Goal: Information Seeking & Learning: Compare options

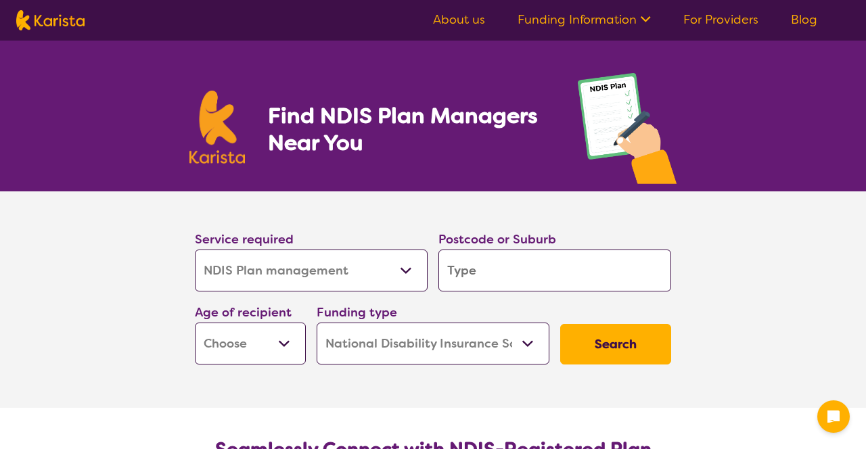
select select "NDIS Plan management"
select select "NDIS"
select select "NDIS Plan management"
select select "NDIS"
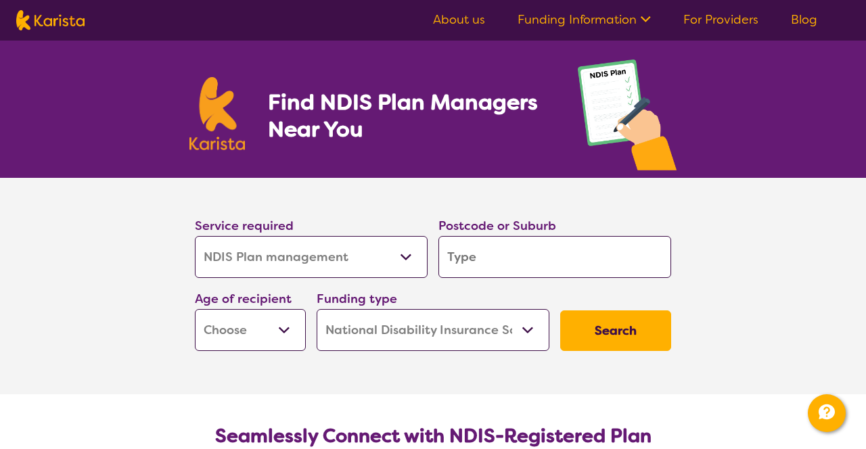
scroll to position [61, 0]
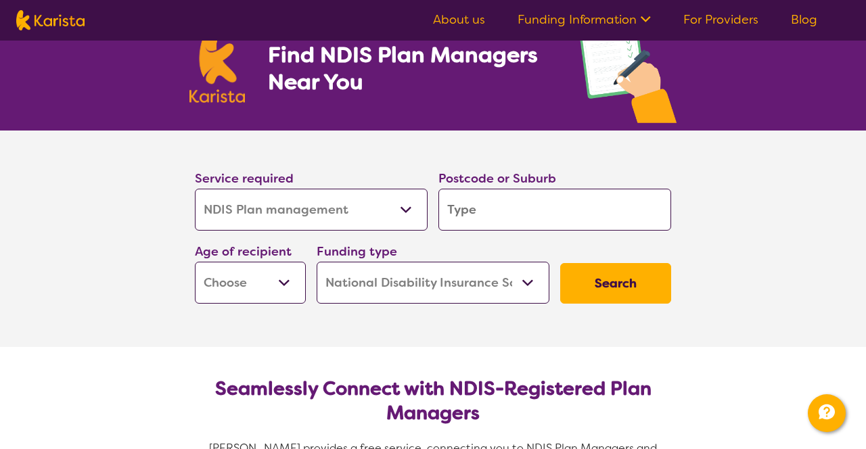
click at [462, 207] on input "search" at bounding box center [555, 210] width 233 height 42
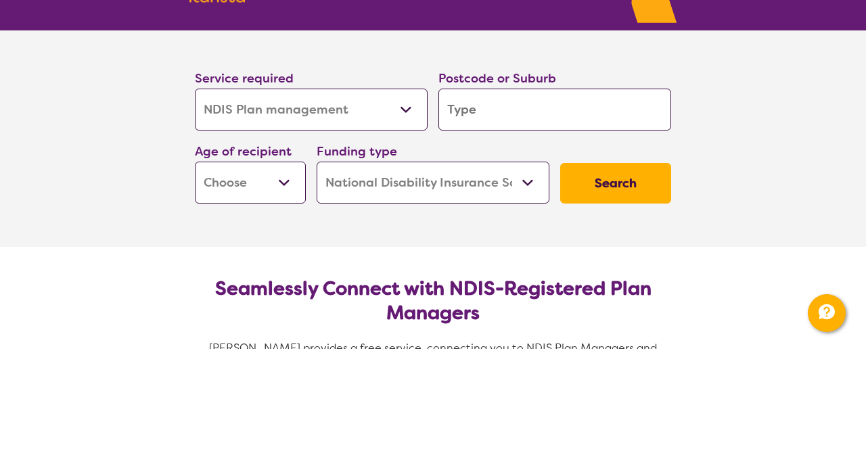
type input "3"
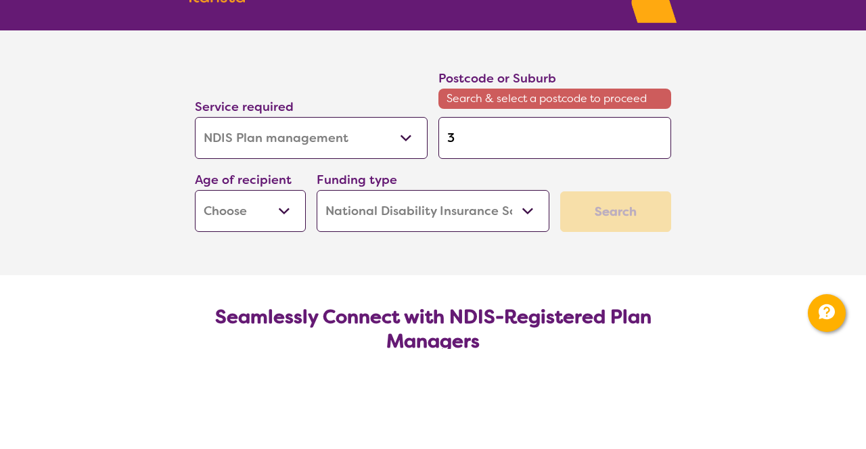
type input "33"
type input "335"
type input "3356"
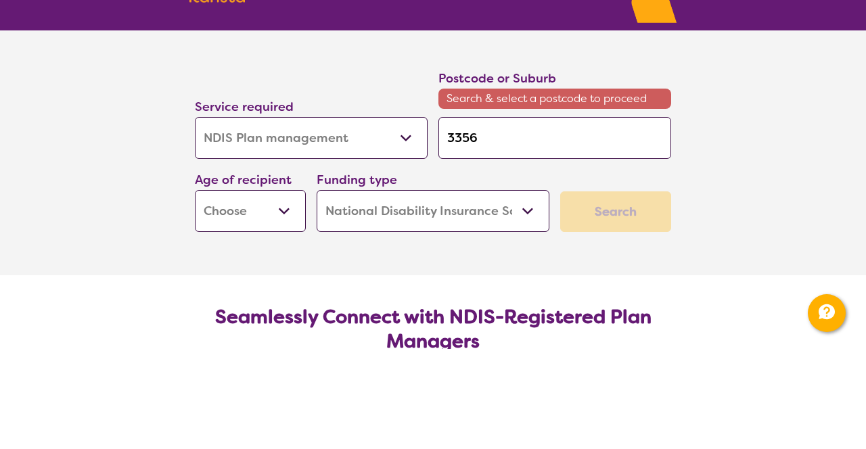
type input "3356"
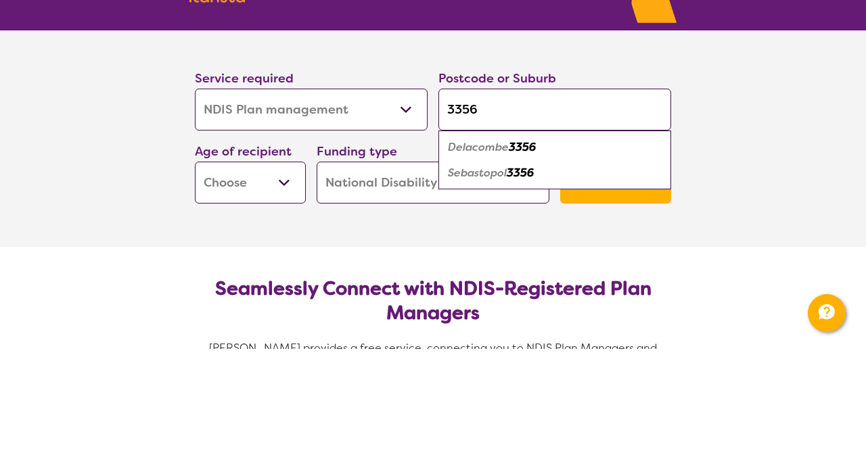
type input "3356"
click at [529, 244] on em "3356" at bounding box center [522, 247] width 27 height 14
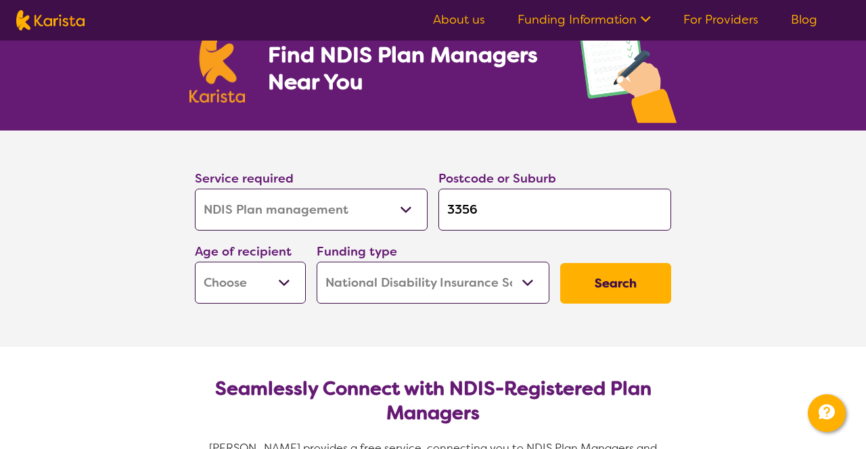
click at [280, 286] on select "Early Childhood - 0 to 9 Child - 10 to 11 Adolescent - 12 to 17 Adult - 18 to 6…" at bounding box center [250, 283] width 111 height 42
select select "AD"
click at [195, 262] on select "Early Childhood - 0 to 9 Child - 10 to 11 Adolescent - 12 to 17 Adult - 18 to 6…" at bounding box center [250, 283] width 111 height 42
select select "AD"
click at [520, 280] on select "Home Care Package (HCP) National Disability Insurance Scheme (NDIS) I don't know" at bounding box center [433, 283] width 233 height 42
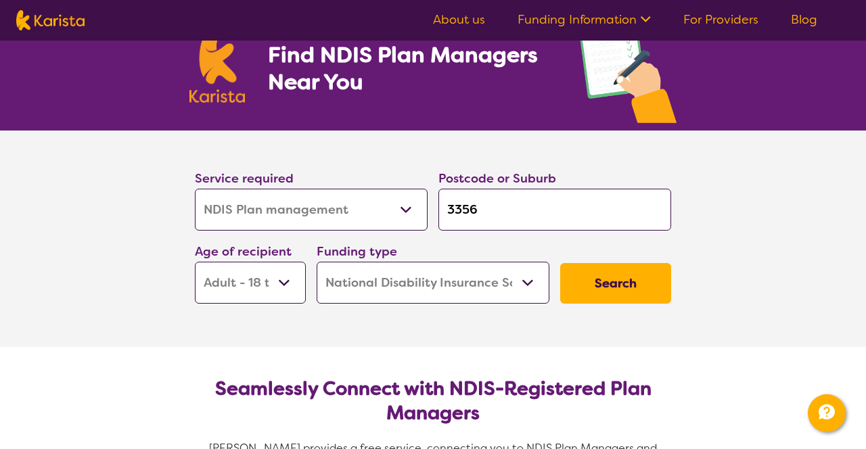
click at [317, 262] on select "Home Care Package (HCP) National Disability Insurance Scheme (NDIS) I don't know" at bounding box center [433, 283] width 233 height 42
click at [642, 278] on button "Search" at bounding box center [615, 283] width 111 height 41
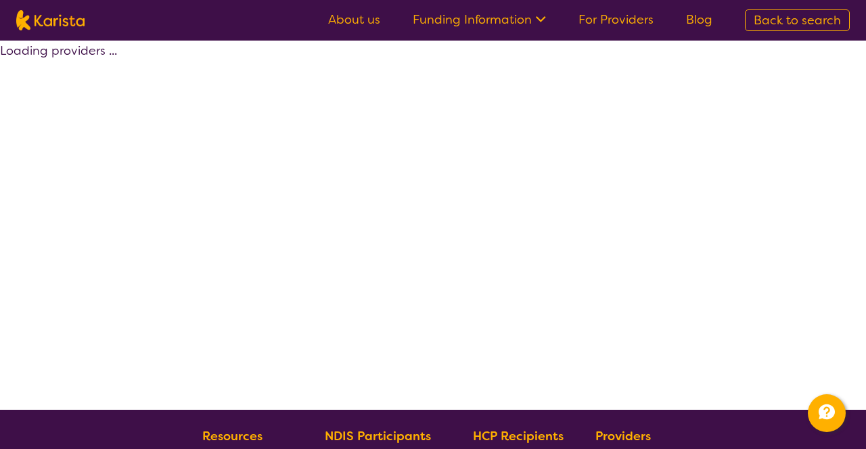
select select "by_score"
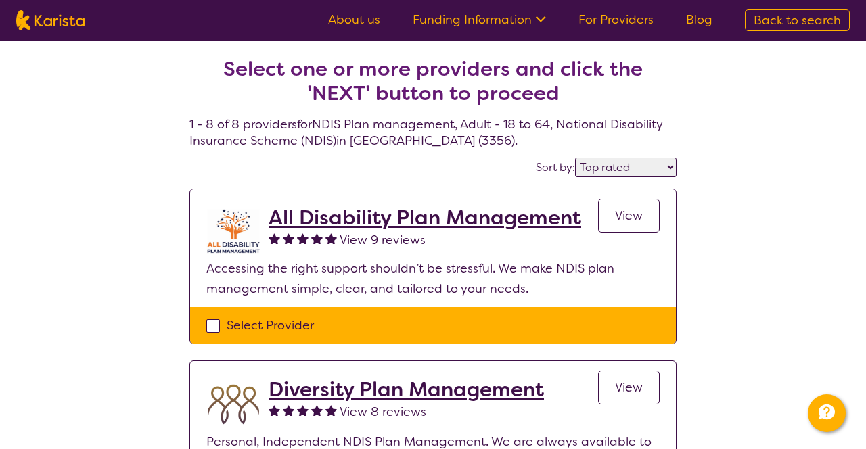
scroll to position [6, 0]
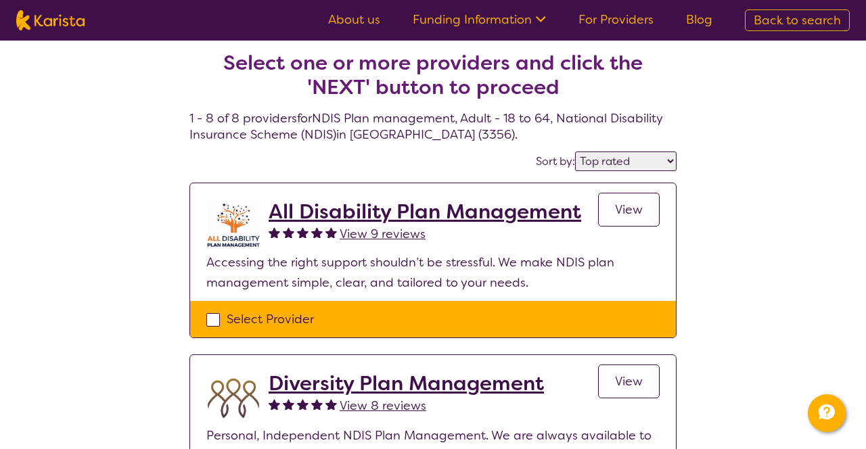
click at [625, 209] on span "View" at bounding box center [629, 210] width 28 height 16
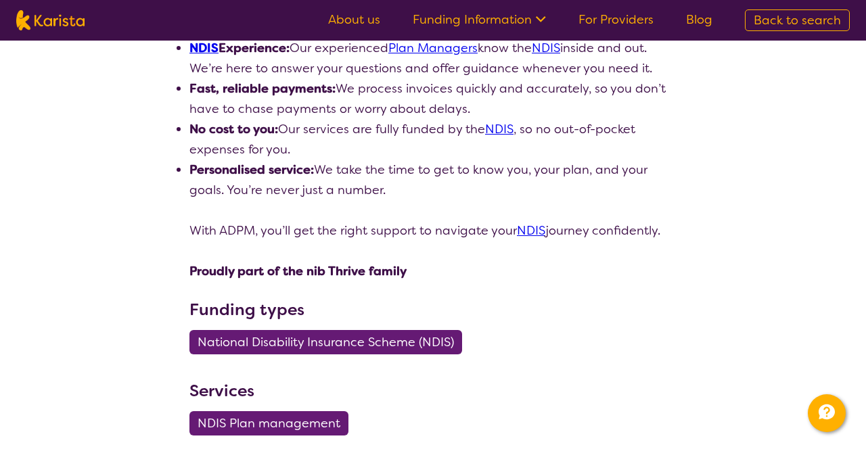
scroll to position [506, 0]
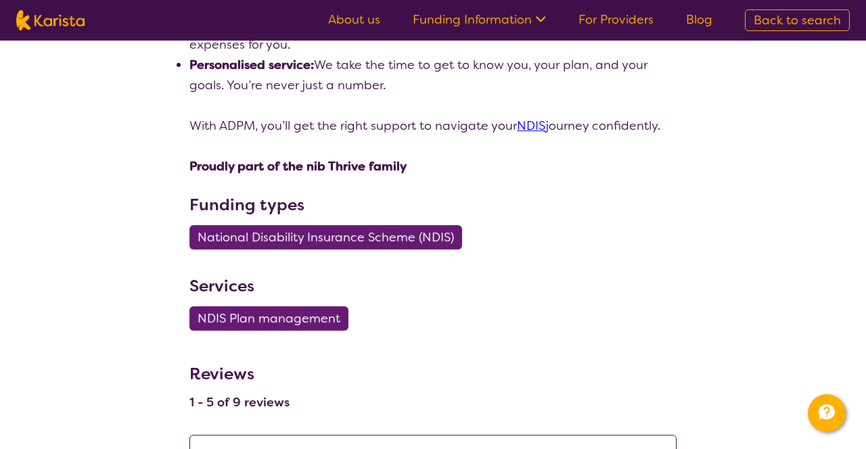
scroll to position [609, 0]
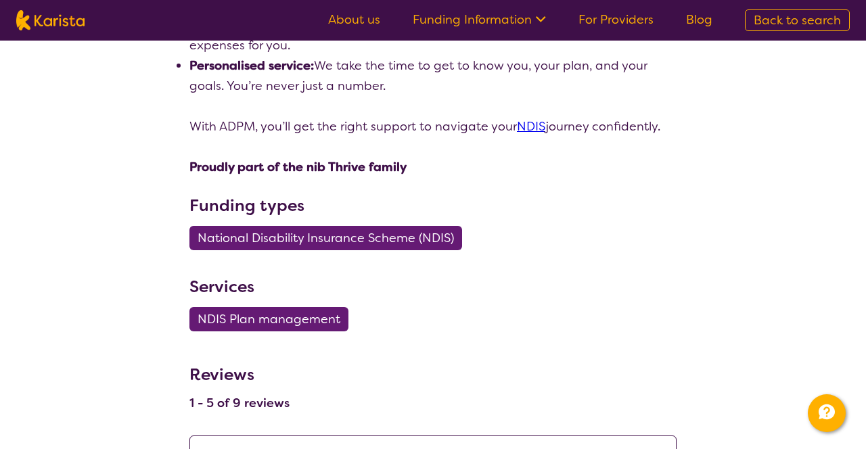
scroll to position [6, 0]
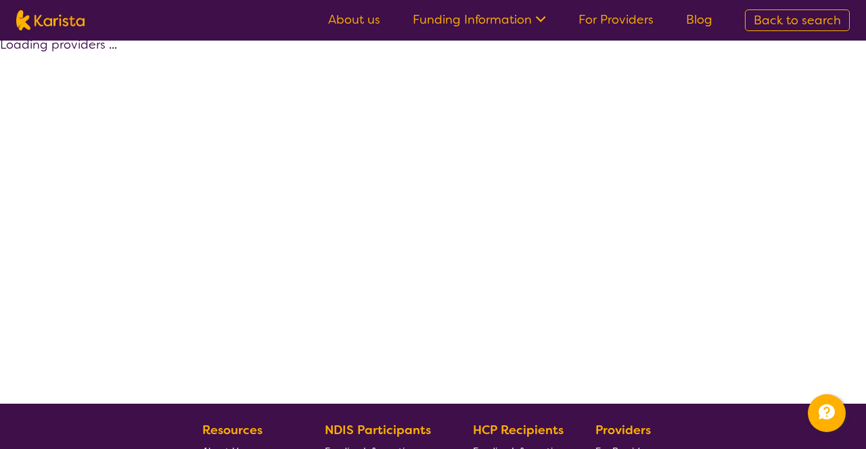
select select "by_score"
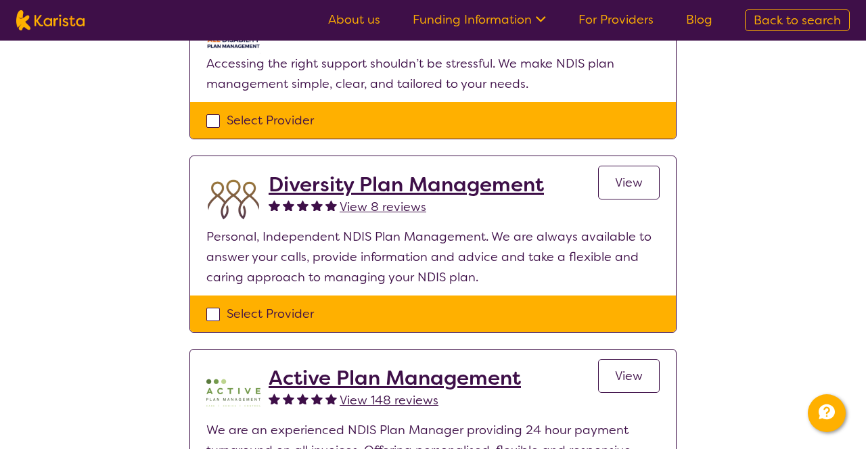
scroll to position [206, 0]
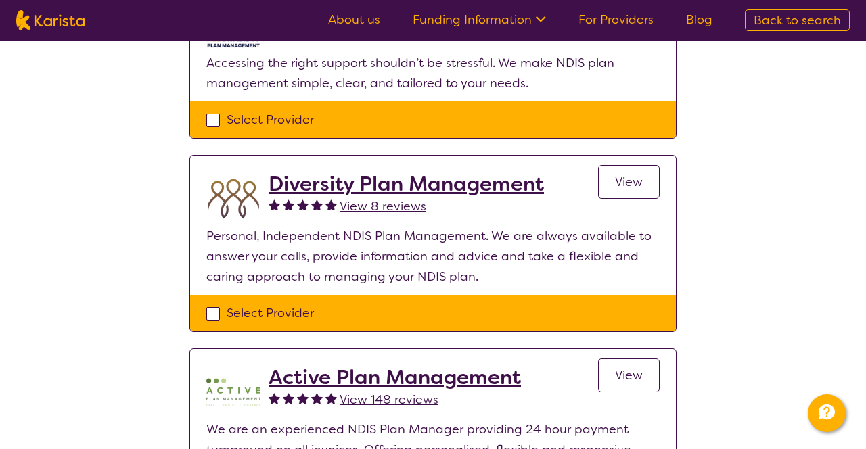
click at [621, 181] on span "View" at bounding box center [629, 182] width 28 height 16
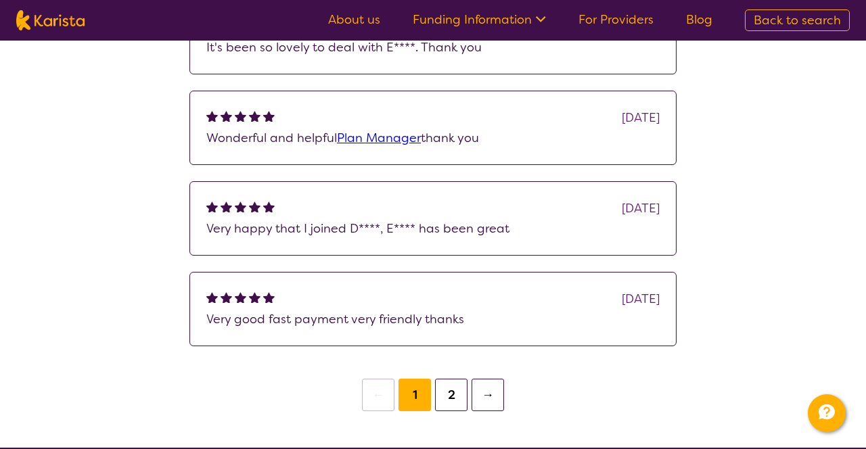
scroll to position [1109, 0]
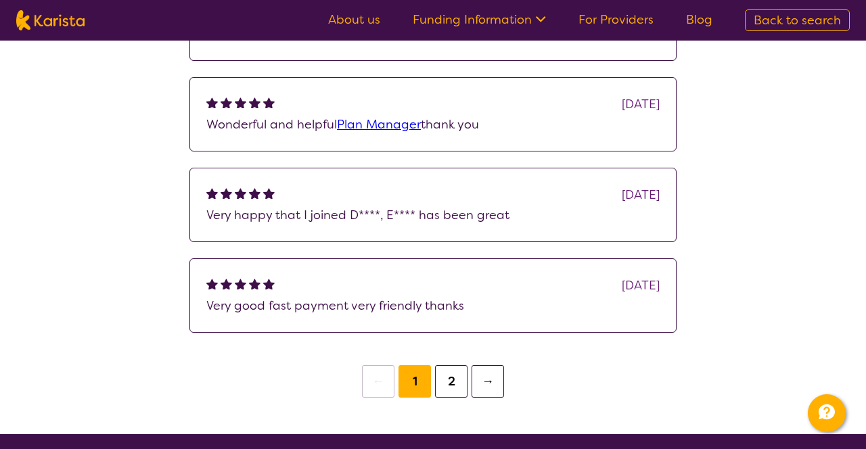
click at [456, 398] on button "2" at bounding box center [451, 381] width 32 height 32
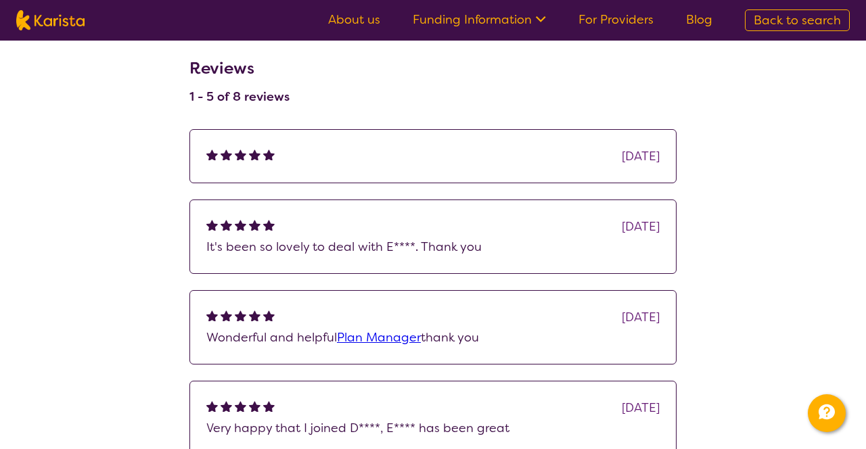
scroll to position [885, 0]
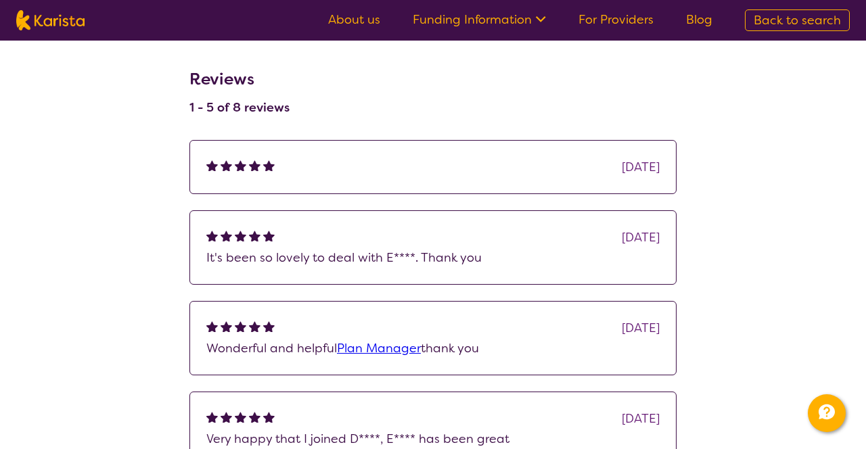
scroll to position [206, 0]
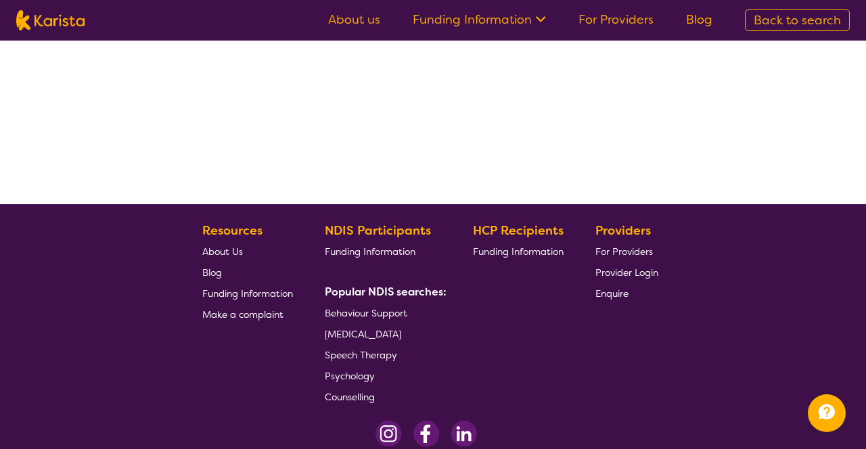
select select "by_score"
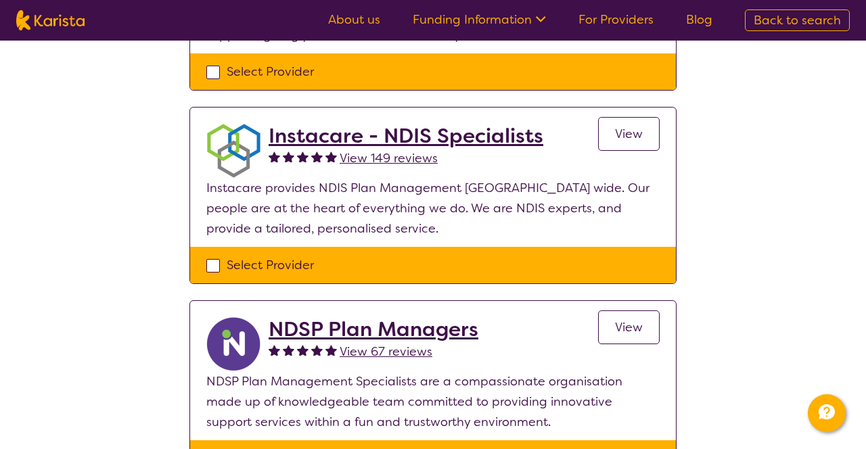
scroll to position [642, 0]
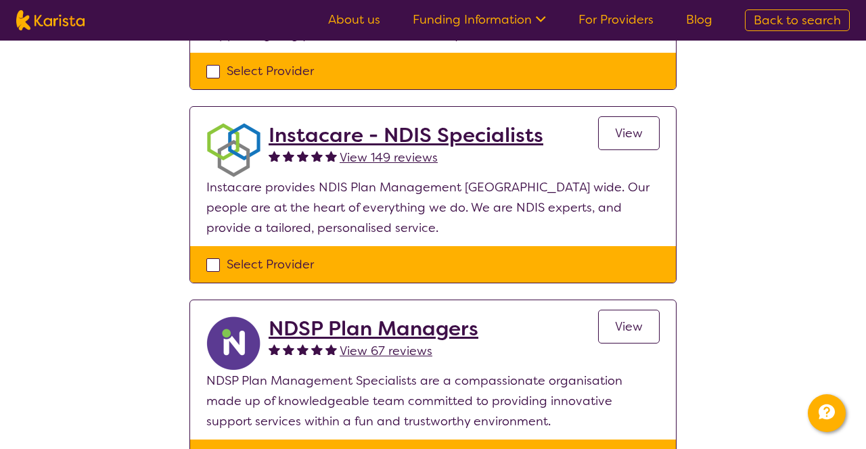
click at [628, 130] on span "View" at bounding box center [629, 133] width 28 height 16
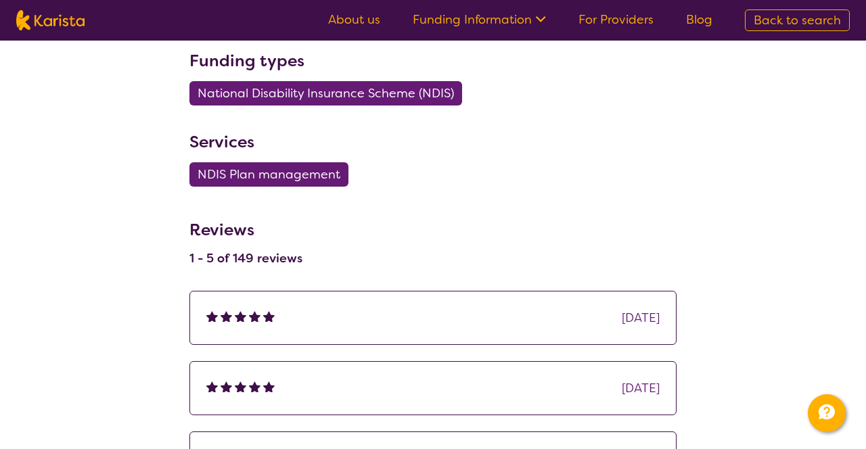
scroll to position [681, 0]
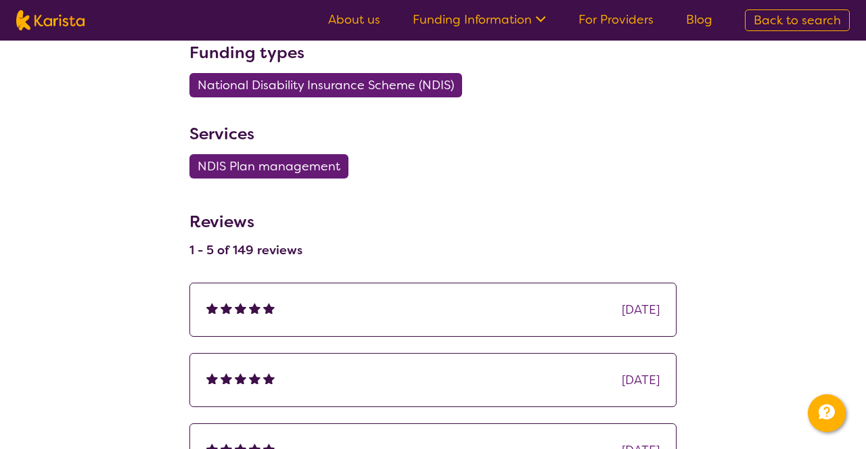
select select "by_score"
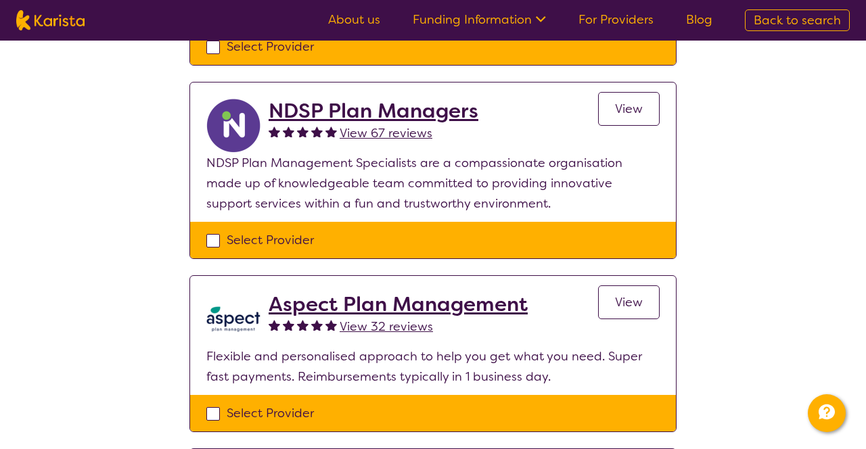
scroll to position [859, 0]
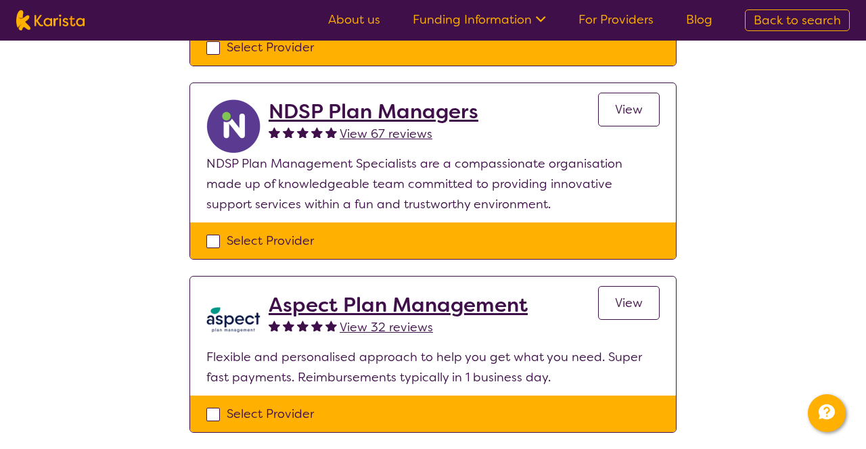
click at [625, 108] on span "View" at bounding box center [629, 110] width 28 height 16
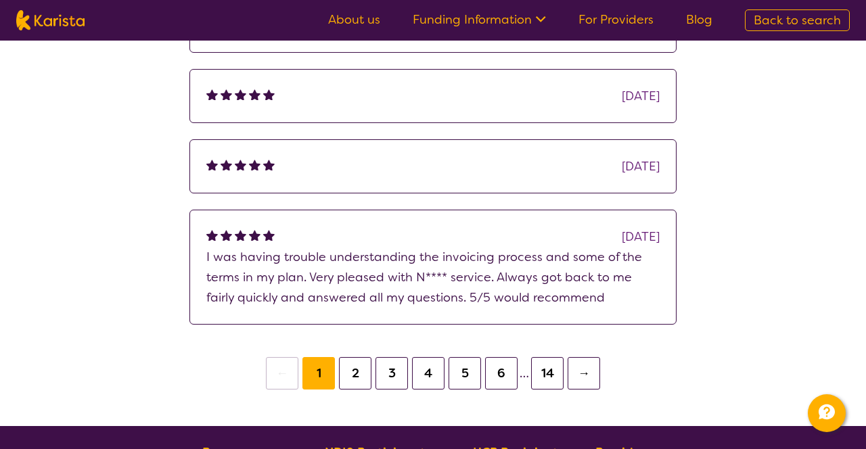
scroll to position [1079, 0]
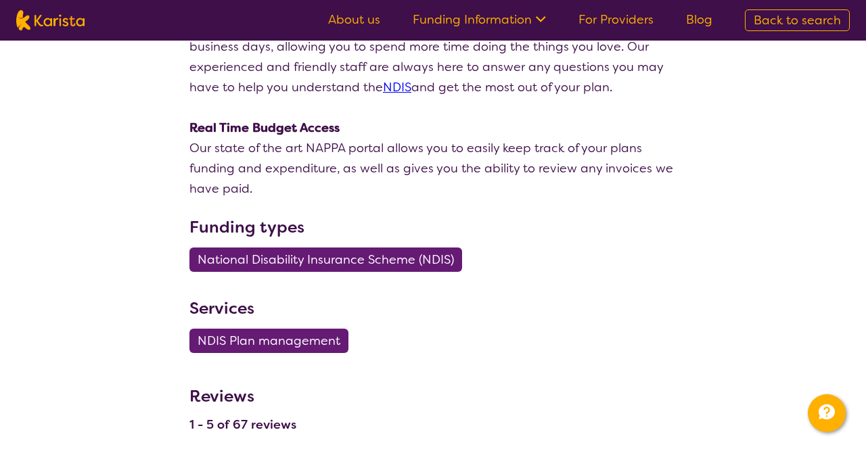
select select "by_score"
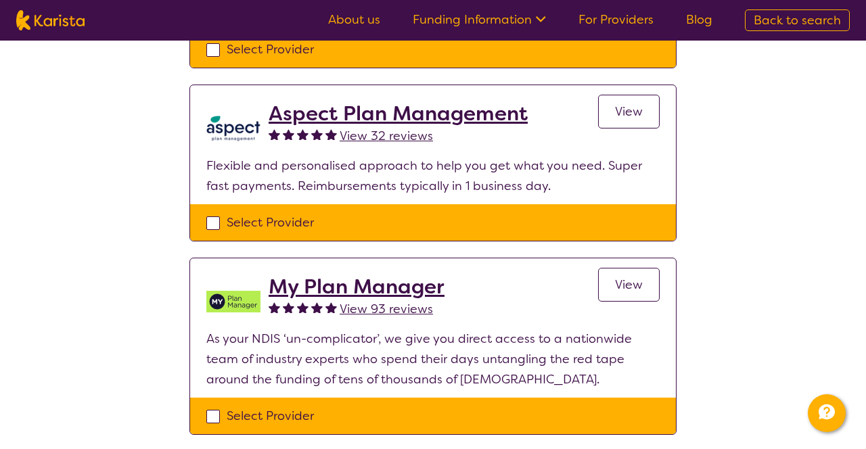
scroll to position [1050, 0]
click at [628, 118] on link "View" at bounding box center [629, 112] width 62 height 34
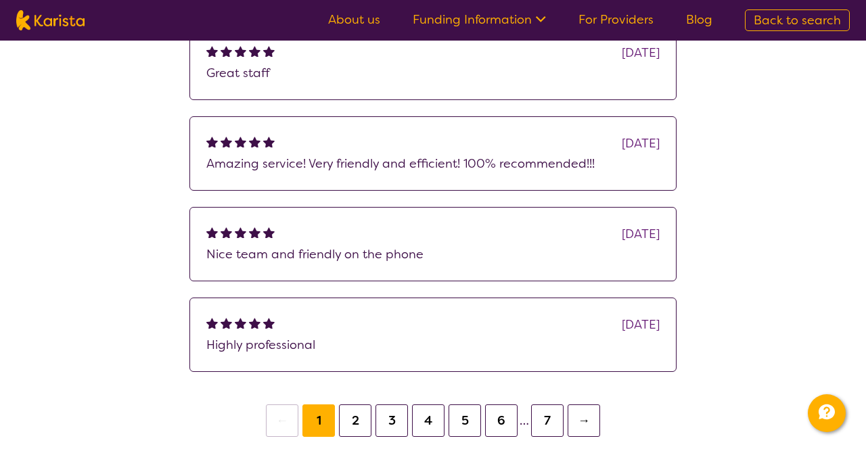
scroll to position [952, 0]
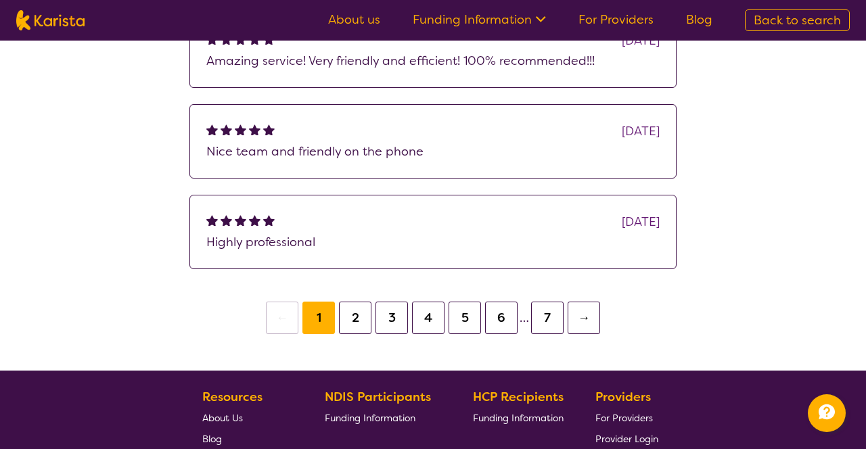
select select "by_score"
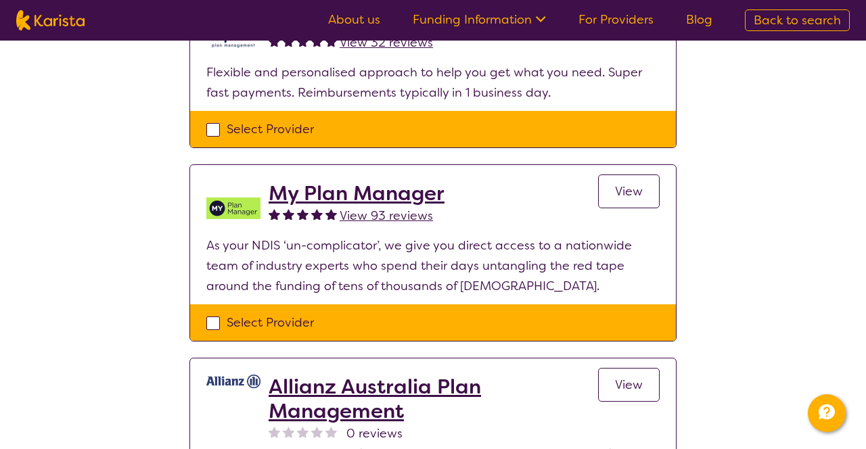
scroll to position [1145, 0]
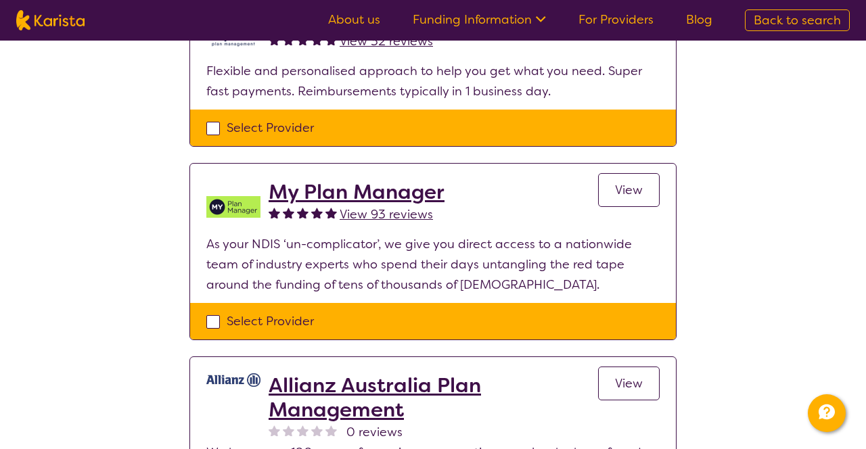
click at [632, 188] on span "View" at bounding box center [629, 190] width 28 height 16
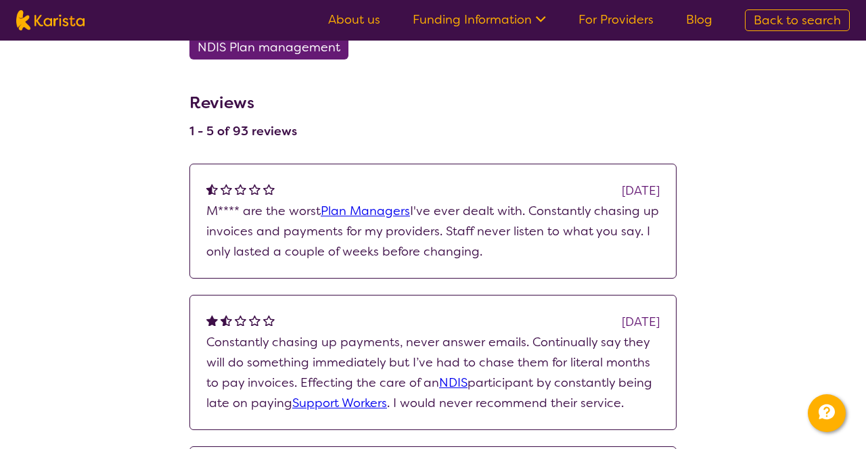
scroll to position [821, 0]
select select "by_score"
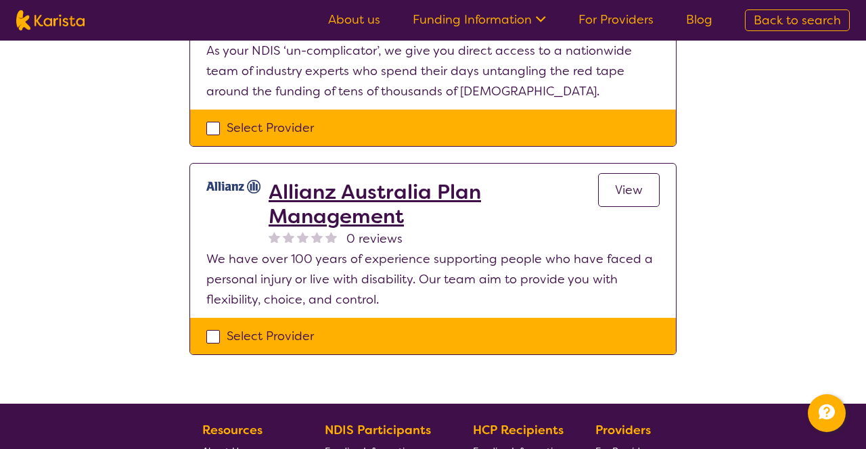
scroll to position [1351, 0]
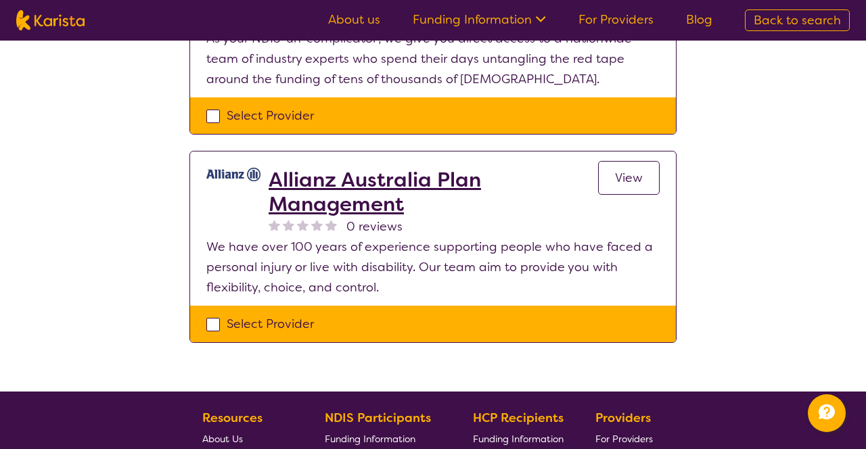
click at [629, 182] on span "View" at bounding box center [629, 178] width 28 height 16
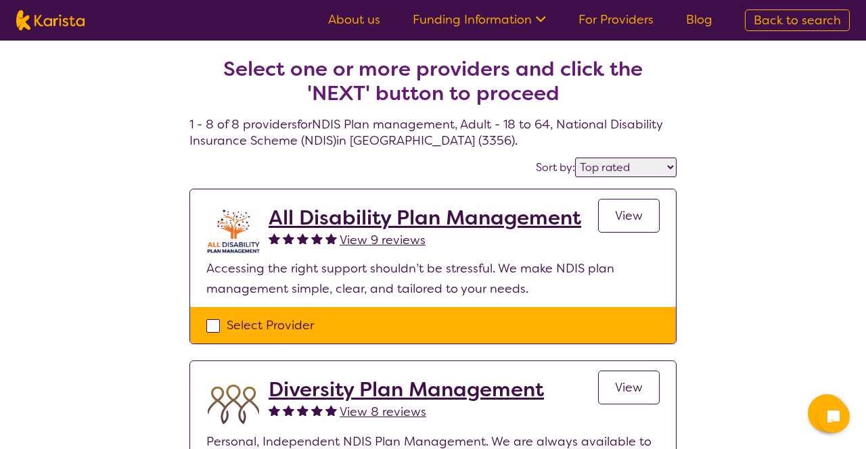
select select "by_score"
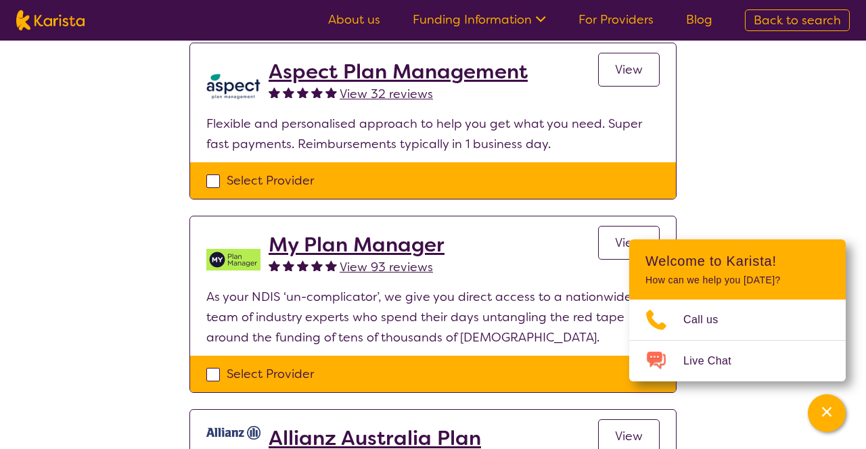
scroll to position [1091, 0]
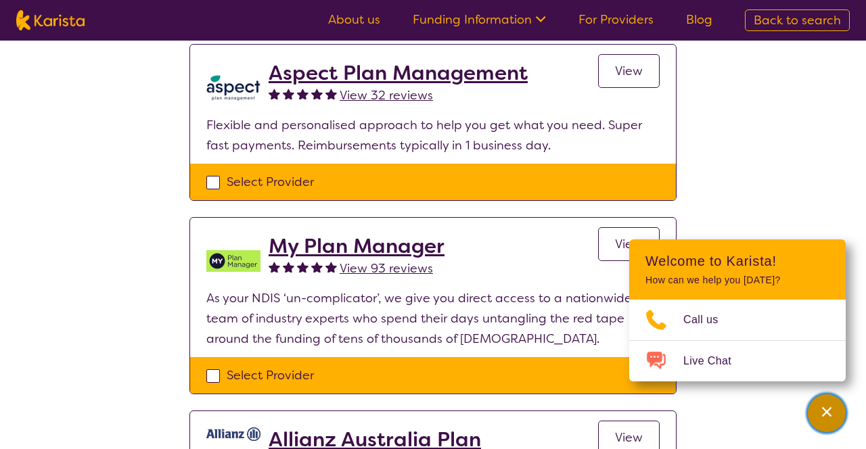
click at [814, 417] on div "Channel Menu" at bounding box center [827, 414] width 27 height 30
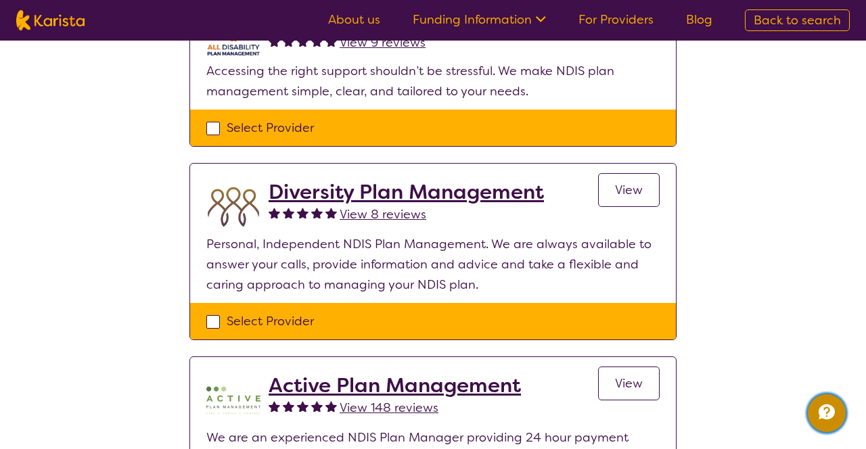
scroll to position [207, 0]
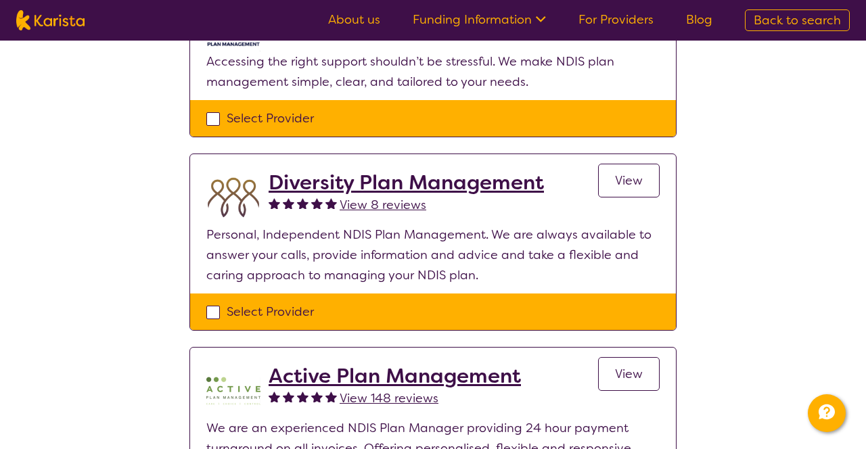
click at [625, 184] on span "View" at bounding box center [629, 181] width 28 height 16
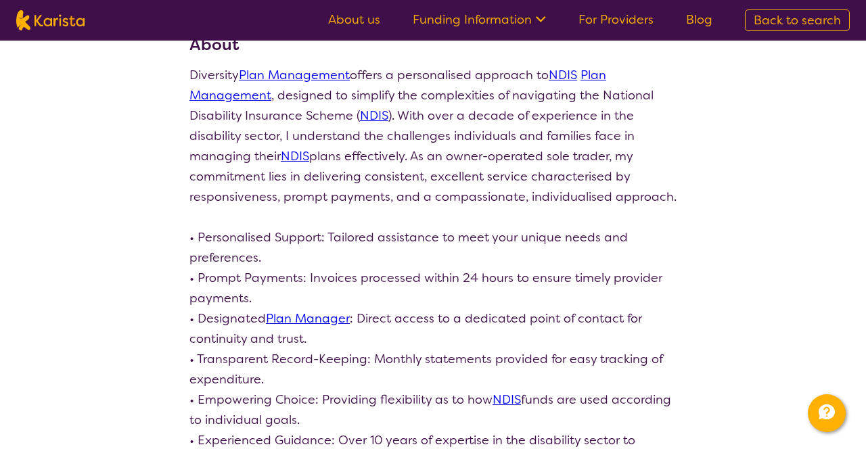
scroll to position [185, 0]
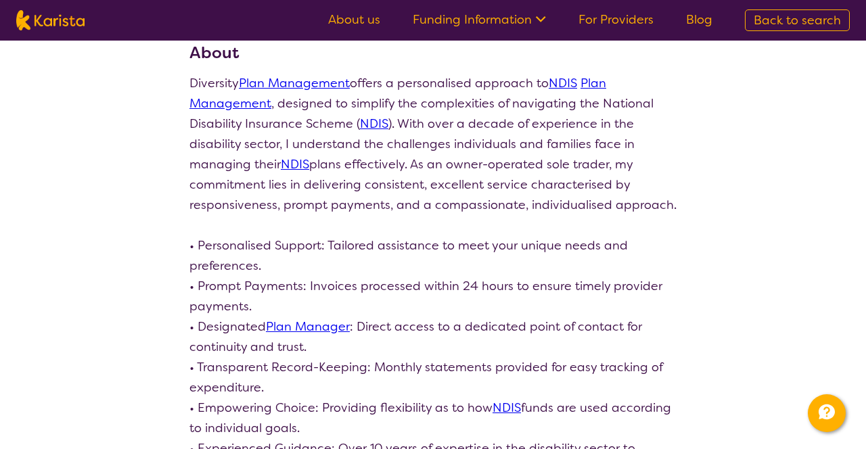
select select "by_score"
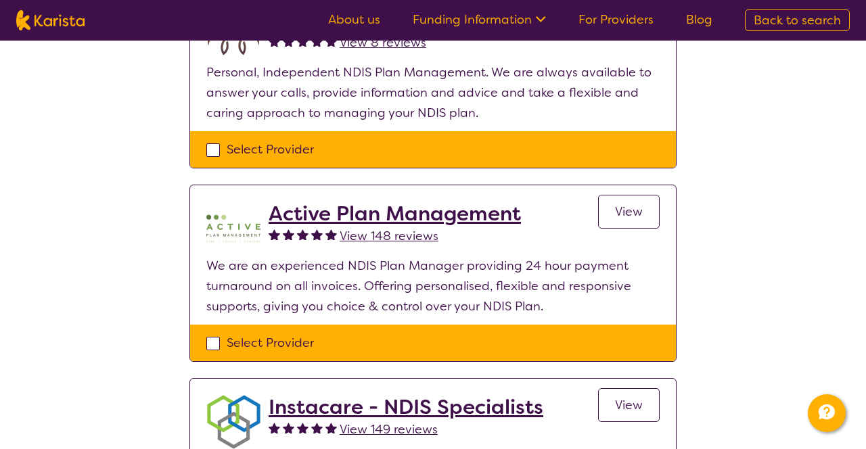
scroll to position [370, 0]
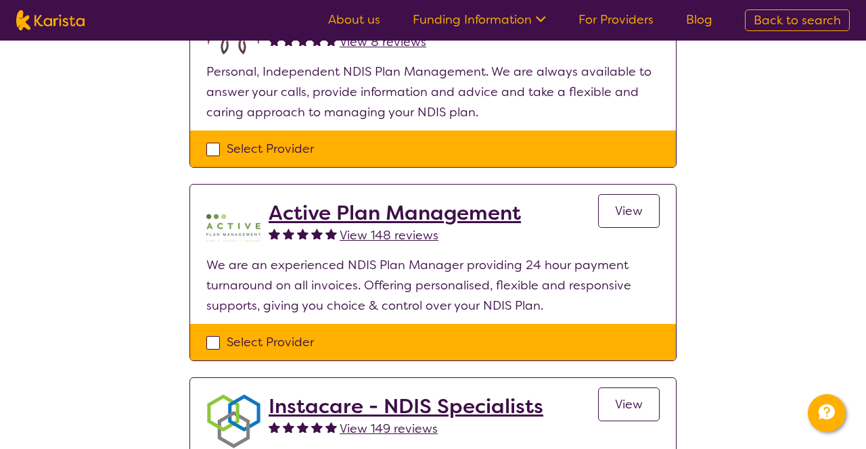
click at [627, 217] on span "View" at bounding box center [629, 211] width 28 height 16
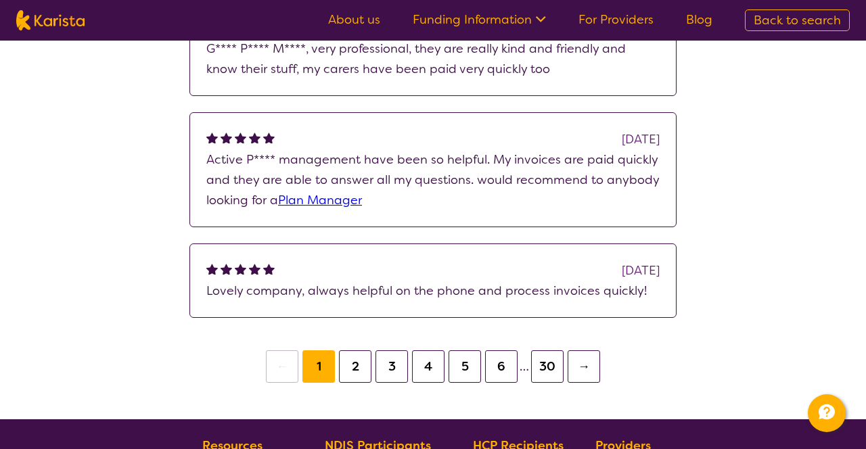
scroll to position [1250, 0]
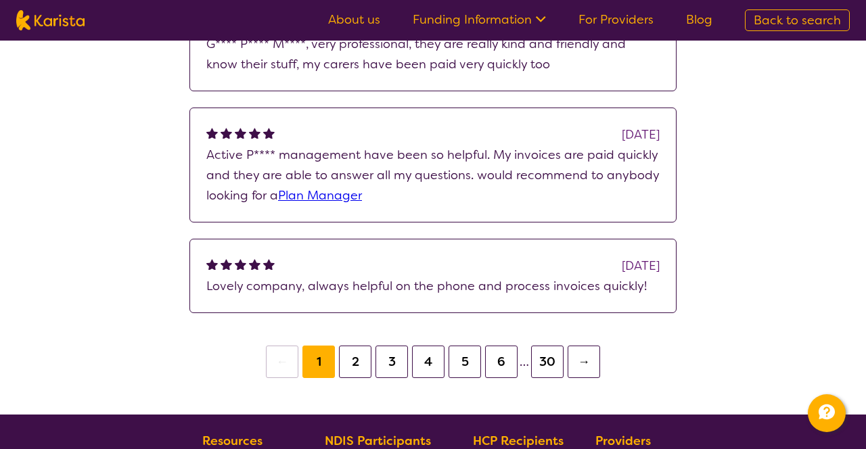
click at [355, 368] on button "2" at bounding box center [355, 362] width 32 height 32
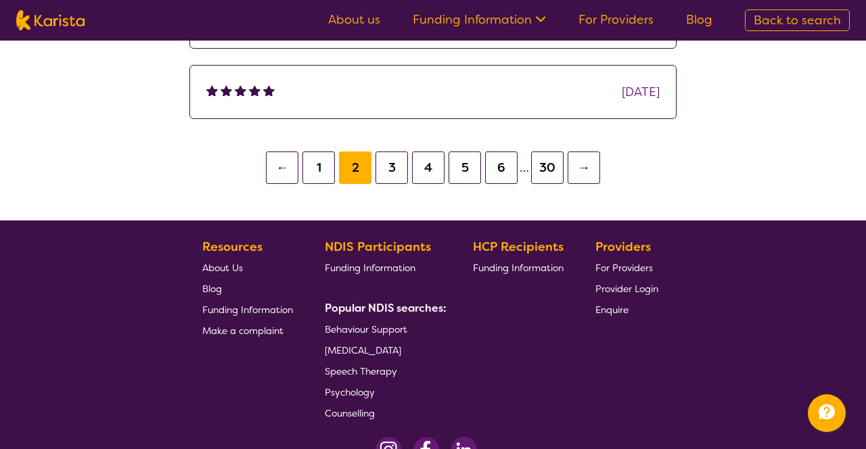
scroll to position [1366, 0]
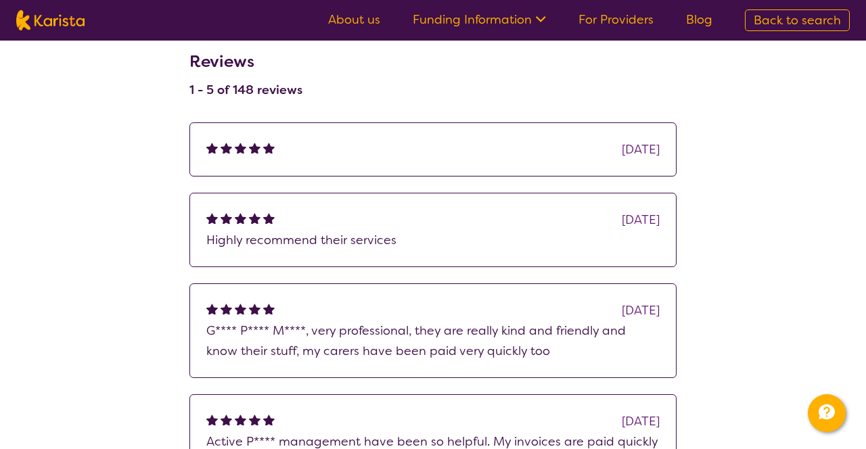
scroll to position [953, 0]
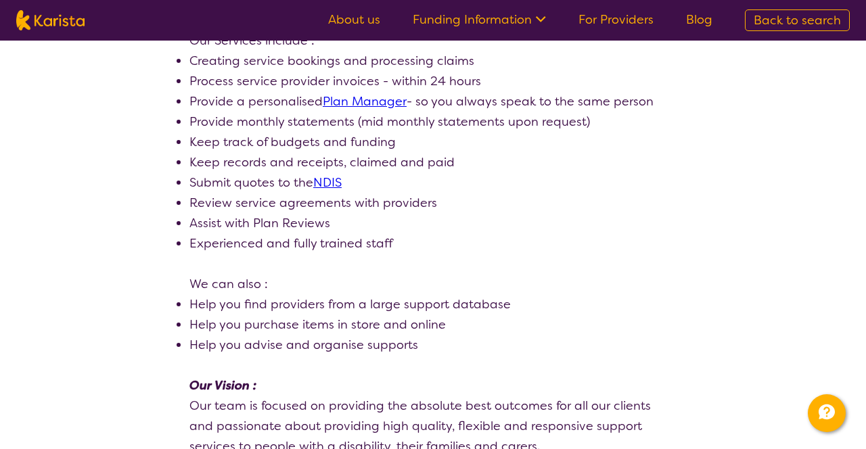
select select "by_score"
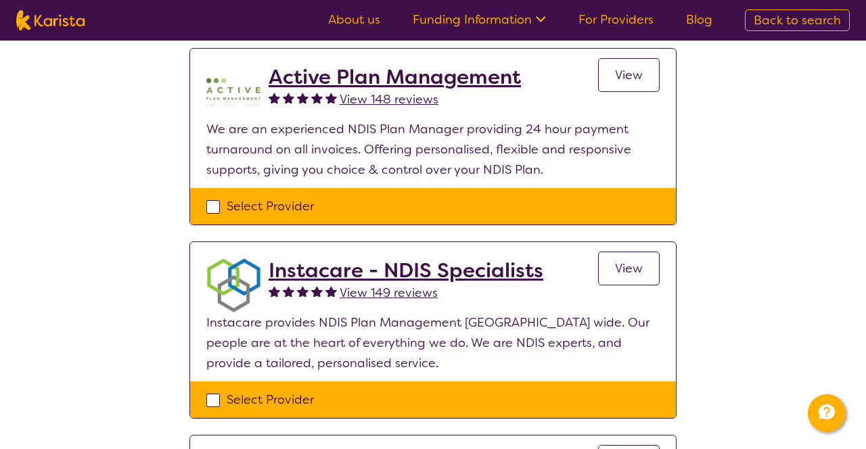
scroll to position [508, 0]
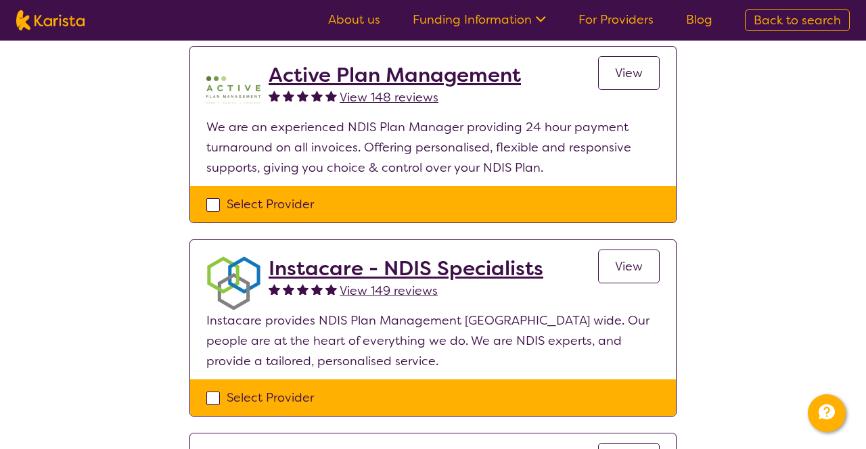
click at [634, 269] on span "View" at bounding box center [629, 267] width 28 height 16
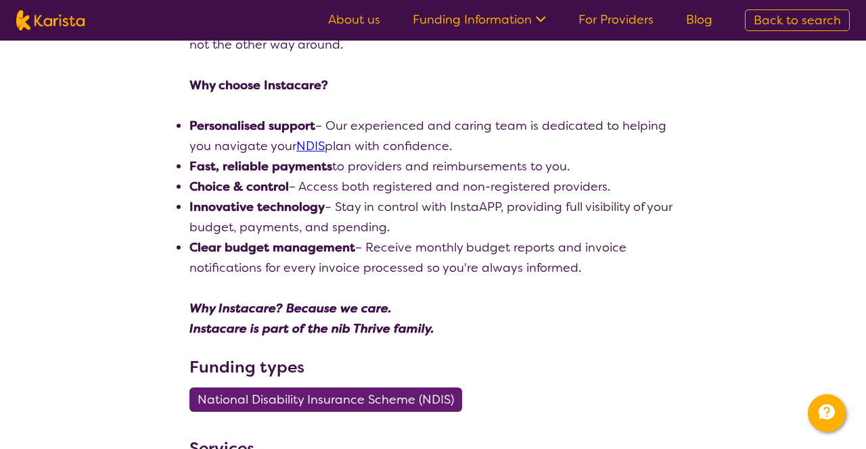
scroll to position [377, 0]
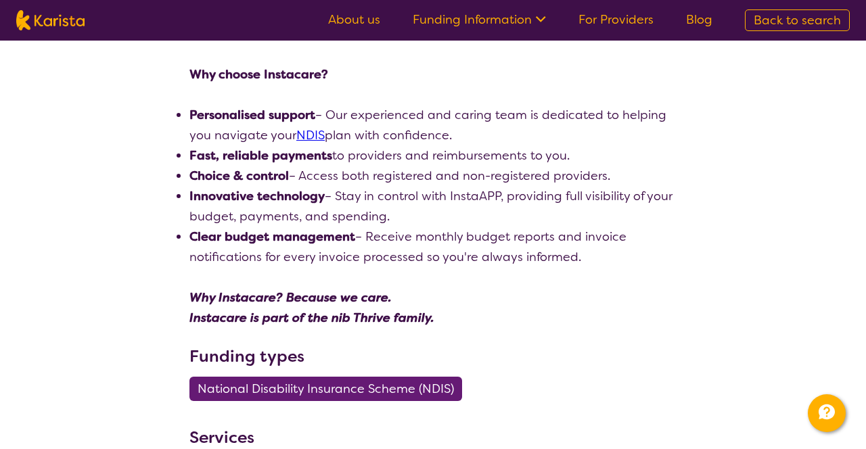
scroll to position [508, 0]
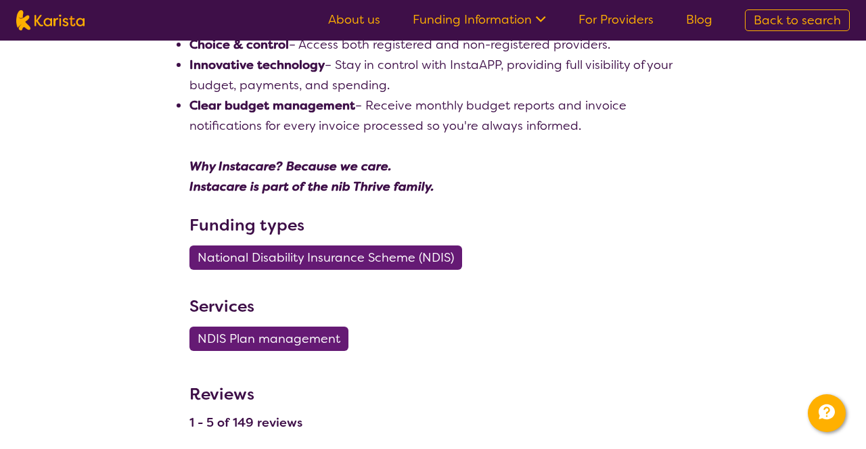
select select "by_score"
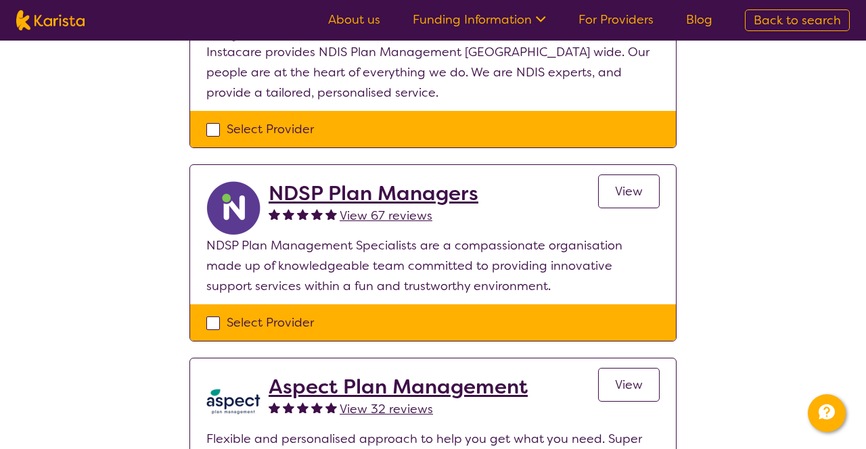
scroll to position [790, 0]
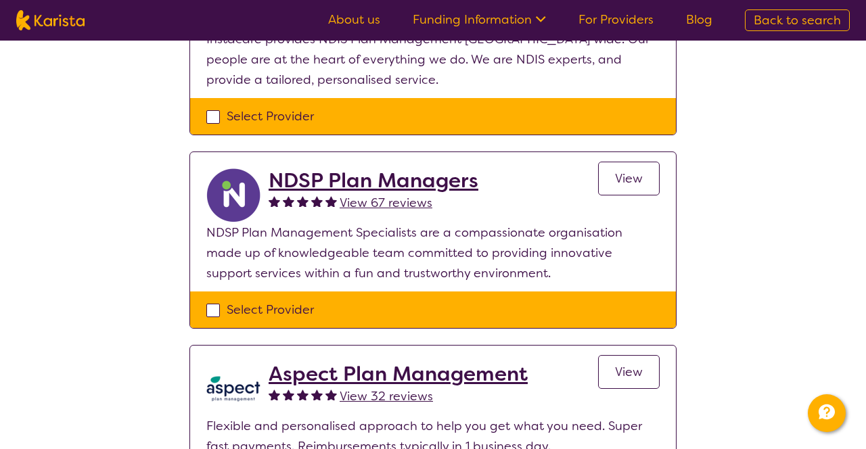
click at [632, 179] on span "View" at bounding box center [629, 179] width 28 height 16
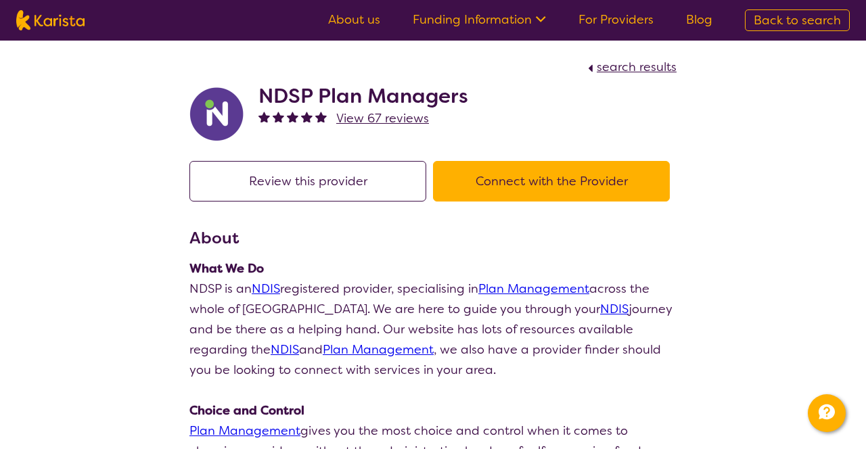
select select "by_score"
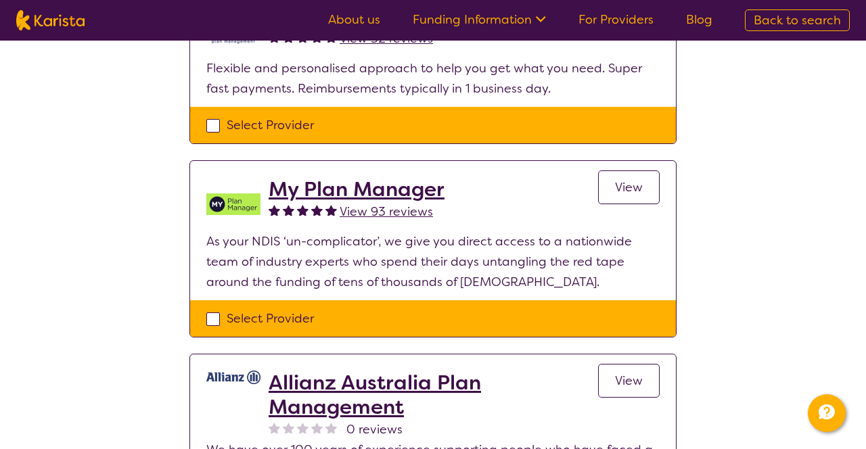
scroll to position [1155, 0]
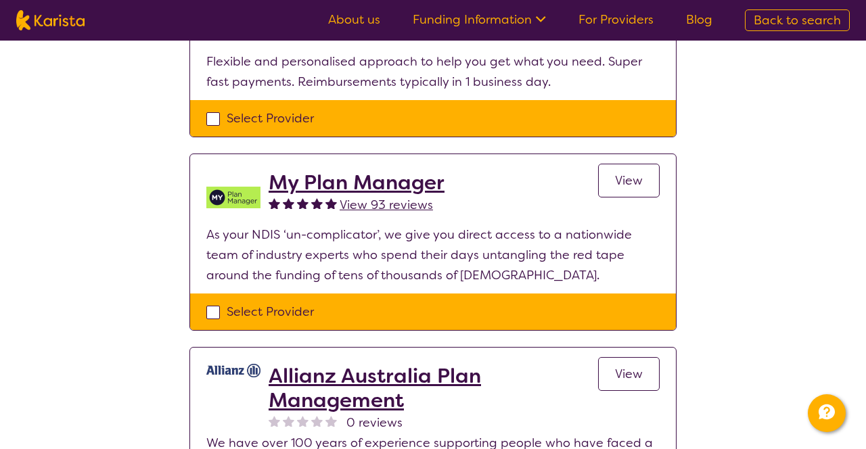
click at [631, 182] on span "View" at bounding box center [629, 181] width 28 height 16
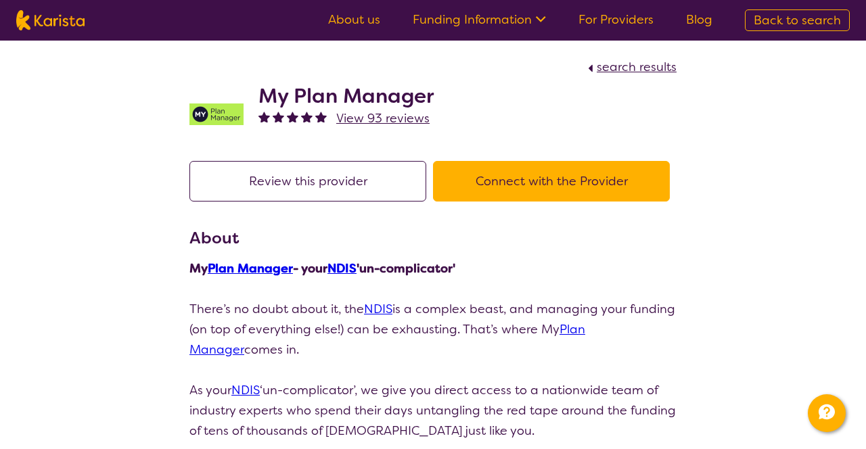
select select "by_score"
